Goal: Information Seeking & Learning: Learn about a topic

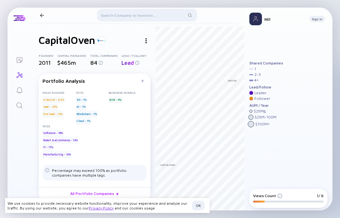
scroll to position [1, 0]
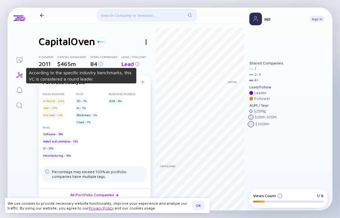
click at [77, 57] on div "Capital Managed" at bounding box center [73, 57] width 33 height 4
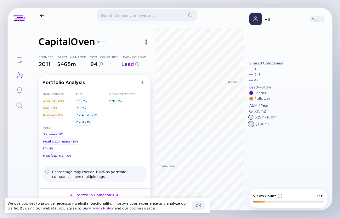
click at [70, 65] on div "$465m" at bounding box center [73, 64] width 33 height 7
click at [70, 66] on div "$465m" at bounding box center [73, 64] width 33 height 7
click at [58, 64] on div "$465m" at bounding box center [73, 64] width 33 height 7
click at [68, 66] on div "$465m" at bounding box center [73, 64] width 33 height 7
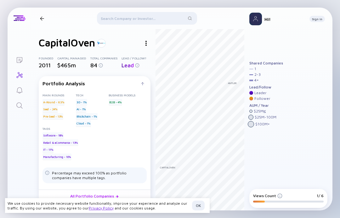
scroll to position [0, 0]
click at [101, 46] on div at bounding box center [101, 43] width 9 height 9
click at [144, 46] on div at bounding box center [146, 43] width 9 height 9
click at [132, 138] on div "Software - 18% Retail & eCommerce - 13% IT - 11% Manufacturing - 10%" at bounding box center [95, 146] width 104 height 28
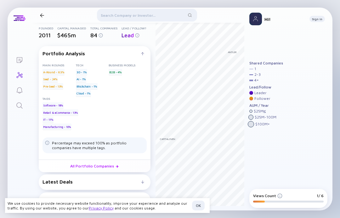
scroll to position [33, 0]
click at [105, 169] on link "All Portfolio Companies" at bounding box center [95, 165] width 112 height 13
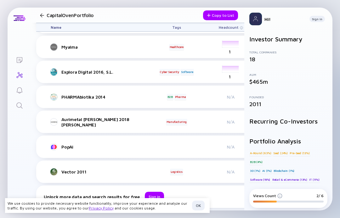
scroll to position [226, 0]
click at [146, 195] on div "Sign in" at bounding box center [154, 196] width 19 height 10
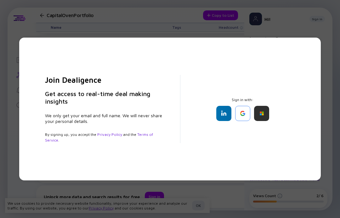
click at [241, 115] on div at bounding box center [242, 113] width 15 height 15
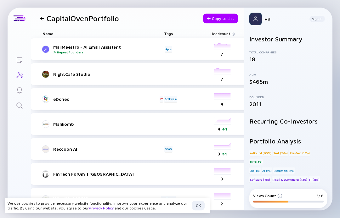
scroll to position [0, 9]
click at [317, 21] on div "Sign In" at bounding box center [317, 19] width 15 height 6
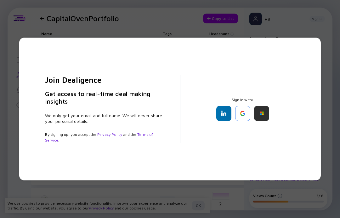
click at [240, 109] on div at bounding box center [242, 113] width 15 height 15
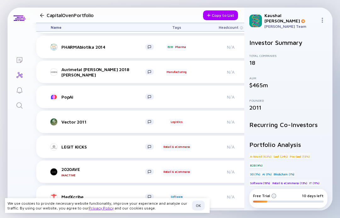
scroll to position [276, 0]
click at [196, 206] on div "OK" at bounding box center [198, 205] width 13 height 10
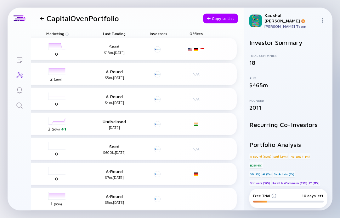
scroll to position [0, 244]
click at [283, 17] on div "Kaushal Kumar" at bounding box center [291, 18] width 53 height 11
click at [320, 21] on div at bounding box center [324, 21] width 8 height 6
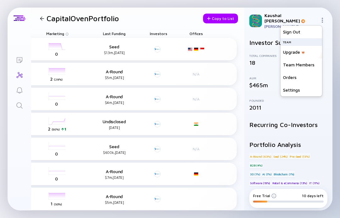
click at [292, 53] on div "Upgrade" at bounding box center [302, 52] width 42 height 13
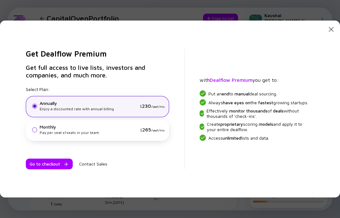
click at [336, 26] on div "Close Modal Get Dealflow Premium Get full access to live lists, investors and c…" at bounding box center [170, 108] width 340 height 177
click at [330, 34] on div "Close Modal" at bounding box center [332, 30] width 8 height 9
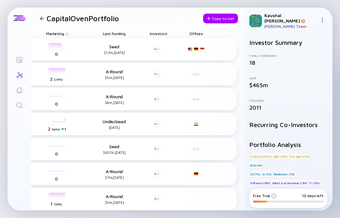
click at [327, 34] on div "Investor Summary Total Companies 18 AUM $465m Founded 2011 Recurring Co-Investo…" at bounding box center [289, 110] width 88 height 152
click at [39, 20] on div at bounding box center [42, 18] width 9 height 4
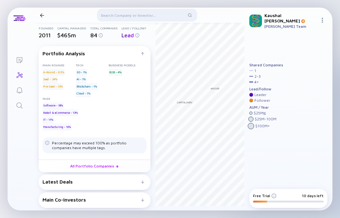
scroll to position [33, 0]
